Goal: Task Accomplishment & Management: Use online tool/utility

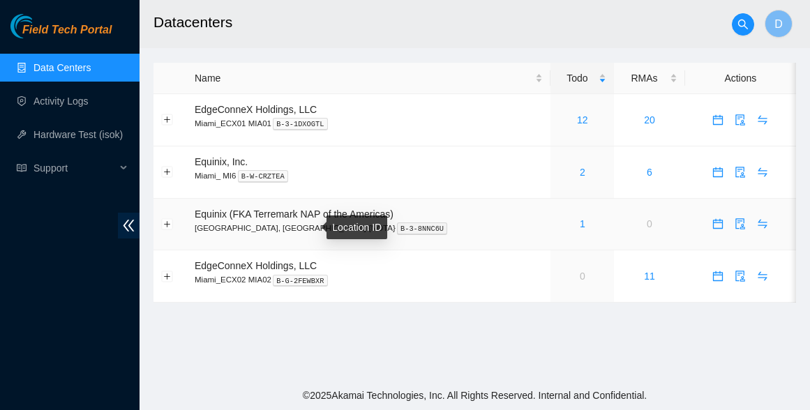
click at [397, 225] on kbd "B-3-8NNC6U" at bounding box center [422, 229] width 50 height 13
click at [260, 222] on p "Miami, FL {NOTA} B-3-8NNC6U" at bounding box center [369, 228] width 348 height 13
click at [263, 215] on span "Equinix (FKA Terremark NAP of the Americas)" at bounding box center [294, 214] width 199 height 11
click at [580, 223] on link "1" at bounding box center [583, 223] width 6 height 11
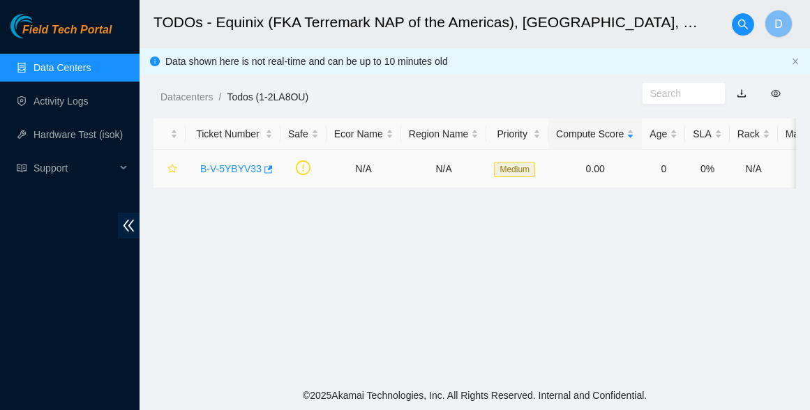
click at [242, 167] on link "B-V-5YBYV33" at bounding box center [230, 168] width 61 height 11
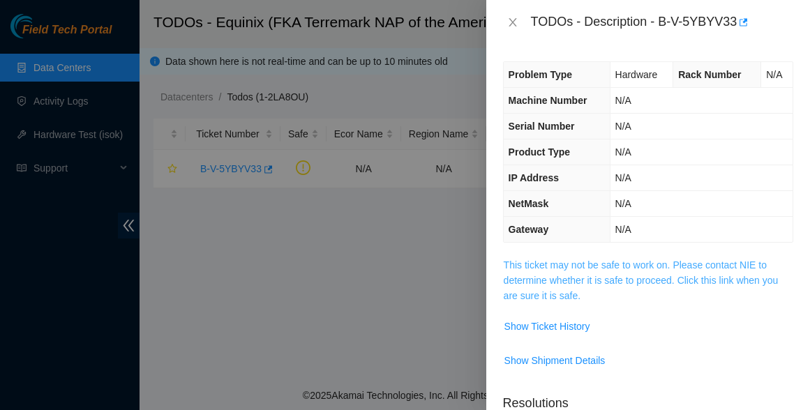
click at [543, 279] on link "This ticket may not be safe to work on. Please contact NIE to determine whether…" at bounding box center [641, 280] width 275 height 42
